Goal: Task Accomplishment & Management: Use online tool/utility

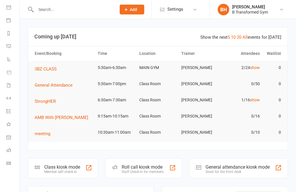
scroll to position [55, 1]
click at [7, 167] on link "Class check-in" at bounding box center [12, 163] width 13 height 13
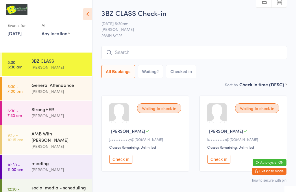
click at [192, 55] on input "search" at bounding box center [193, 52] width 185 height 13
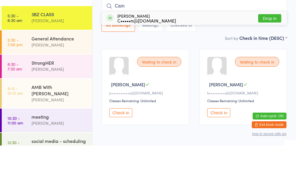
type input "Cam"
click at [275, 61] on button "Drop in" at bounding box center [269, 65] width 23 height 8
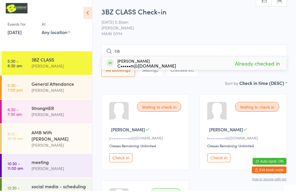
type input "c"
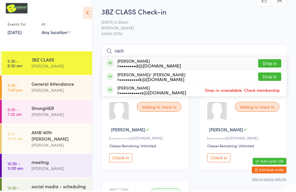
type input "rach"
click at [276, 62] on button "Drop in" at bounding box center [269, 65] width 23 height 8
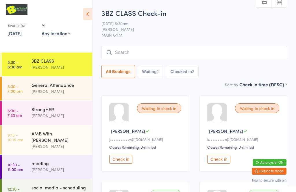
click at [165, 49] on input "search" at bounding box center [193, 52] width 185 height 13
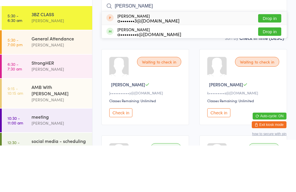
type input "[PERSON_NAME]"
click at [270, 74] on button "Drop in" at bounding box center [269, 78] width 23 height 8
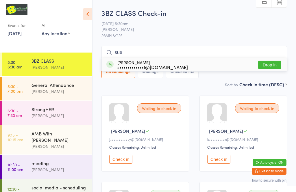
type input "sue"
click at [271, 65] on button "Drop in" at bounding box center [269, 65] width 23 height 8
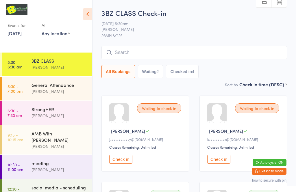
click at [242, 50] on input "search" at bounding box center [193, 52] width 185 height 13
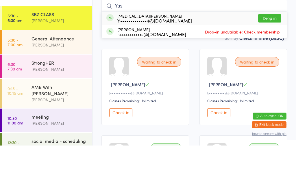
type input "Yas"
click at [268, 61] on button "Drop in" at bounding box center [269, 65] width 23 height 8
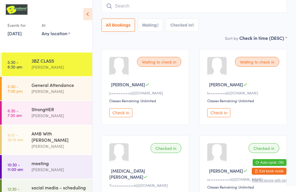
click at [148, 8] on input "search" at bounding box center [193, 5] width 185 height 13
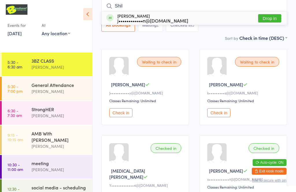
type input "Shil"
click at [169, 19] on div "j••••••••••••n@[DOMAIN_NAME]" at bounding box center [152, 20] width 71 height 5
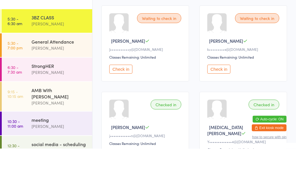
click at [122, 108] on button "Check in" at bounding box center [120, 112] width 23 height 9
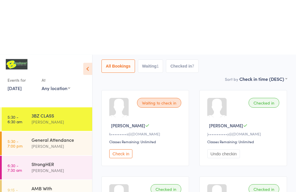
scroll to position [0, 0]
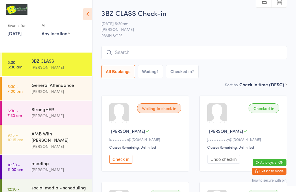
click at [239, 52] on input "search" at bounding box center [193, 52] width 185 height 13
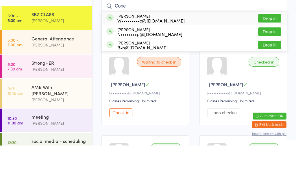
type input "Cone"
click at [271, 61] on button "Drop in" at bounding box center [269, 65] width 23 height 8
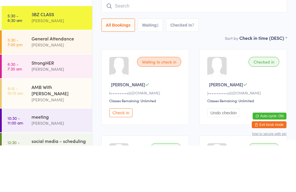
scroll to position [46, 0]
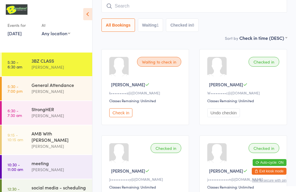
click at [173, 7] on input "search" at bounding box center [193, 5] width 185 height 13
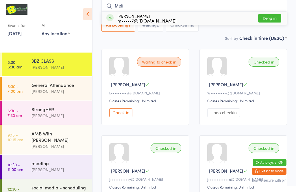
type input "Meli"
click at [272, 21] on button "Drop in" at bounding box center [269, 18] width 23 height 8
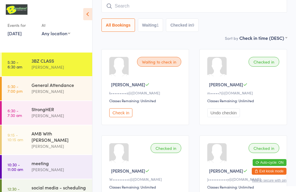
click at [116, 2] on input "search" at bounding box center [193, 5] width 185 height 13
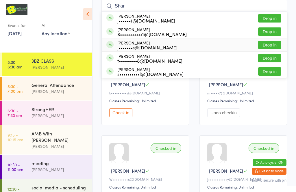
type input "Shar"
click at [151, 42] on div "[PERSON_NAME] j•••••••s@[DOMAIN_NAME]" at bounding box center [147, 44] width 60 height 9
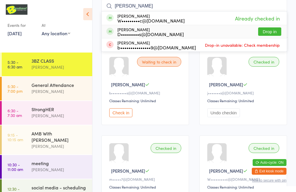
type input "[PERSON_NAME]"
click at [176, 36] on div "[PERSON_NAME] D•••••••••s@[DOMAIN_NAME] Drop in" at bounding box center [194, 31] width 185 height 13
